Goal: Task Accomplishment & Management: Use online tool/utility

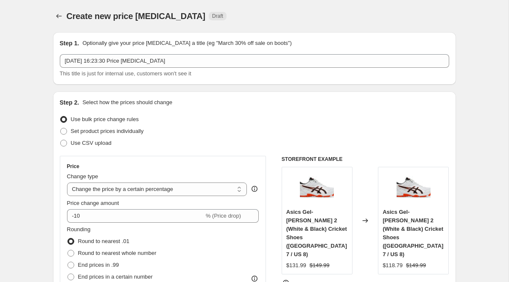
select select "percentage"
select select "no_change"
select select "collection"
select select "inventory_quantity"
select select ">"
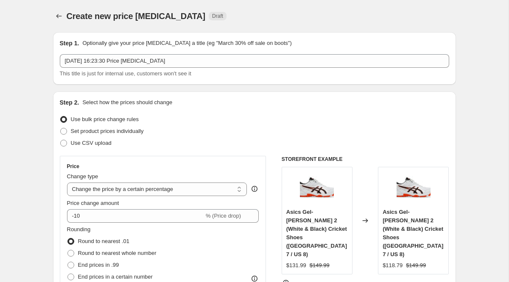
select select "product_status"
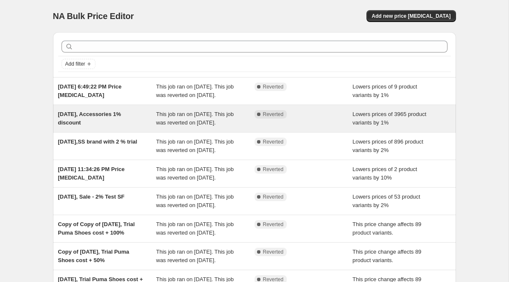
click at [103, 126] on span "[DATE], Accessories 1% discount" at bounding box center [89, 118] width 63 height 15
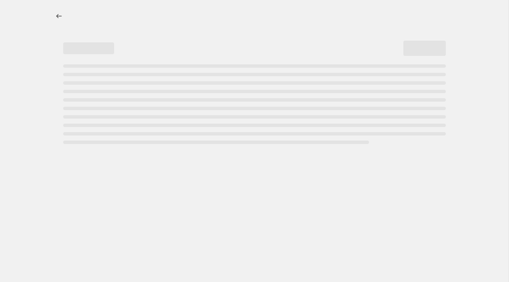
select select "percentage"
select select "no_change"
select select "collection"
select select "product_status"
select select "inventory_quantity"
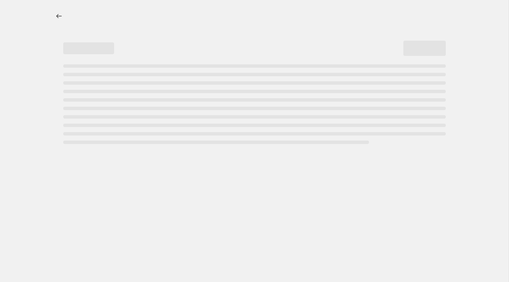
select select ">"
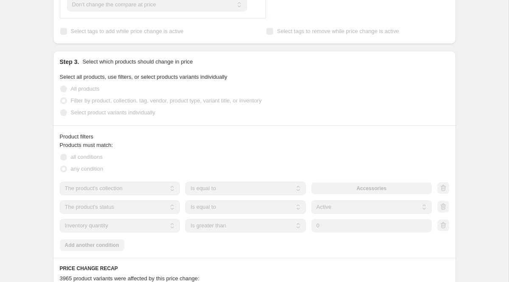
scroll to position [456, 0]
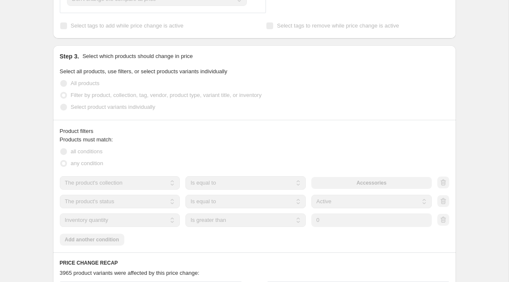
click at [67, 165] on label "any condition" at bounding box center [82, 164] width 44 height 12
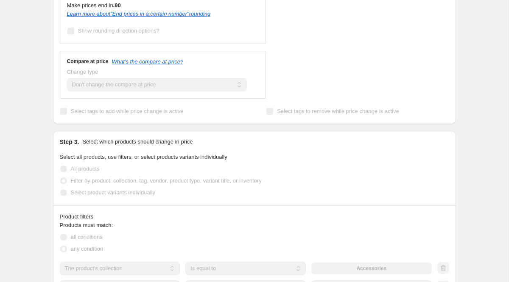
scroll to position [367, 0]
